Goal: Task Accomplishment & Management: Use online tool/utility

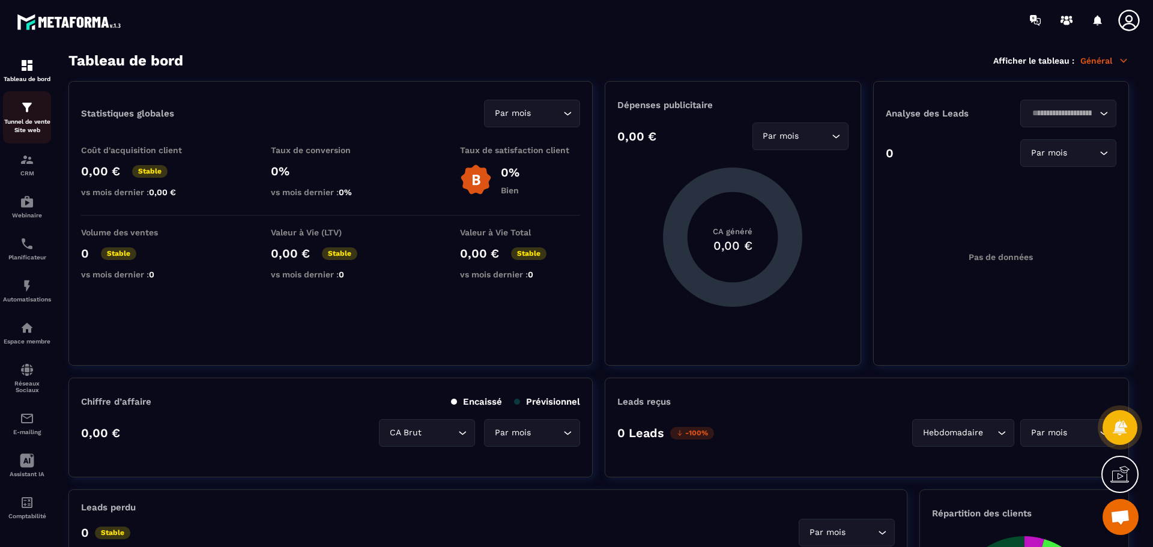
click at [29, 98] on link "Tunnel de vente Site web" at bounding box center [27, 117] width 48 height 52
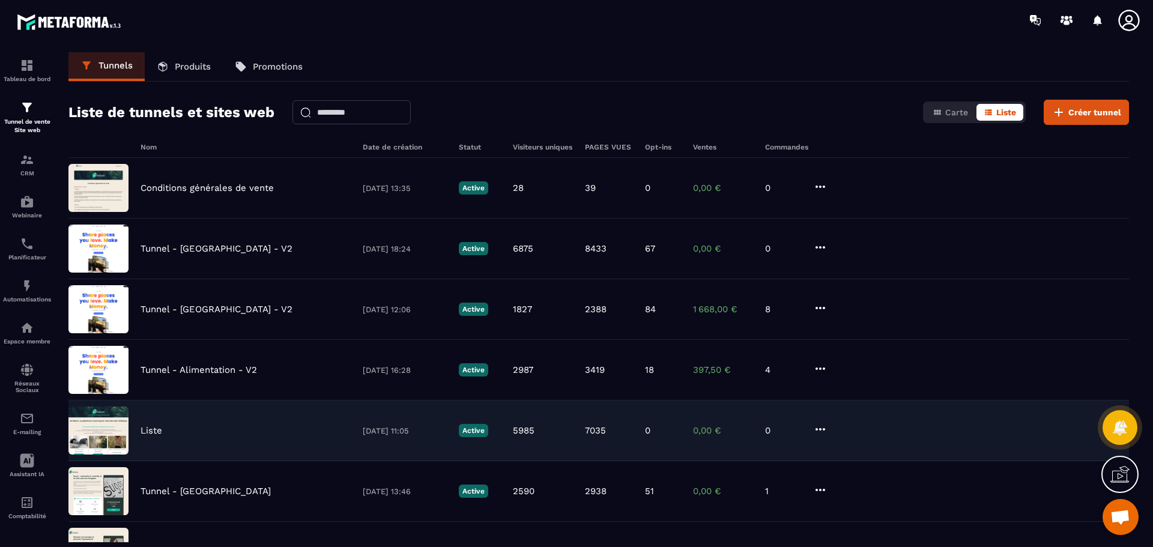
click at [150, 435] on p "Liste" at bounding box center [152, 430] width 22 height 11
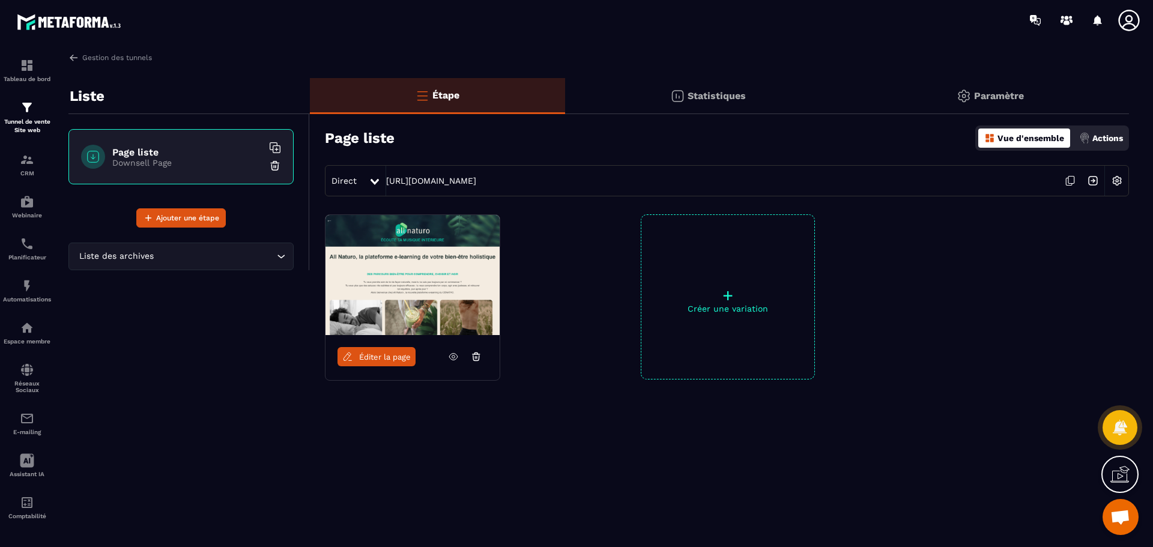
click at [453, 357] on icon at bounding box center [453, 356] width 11 height 11
